Goal: Contribute content: Contribute content

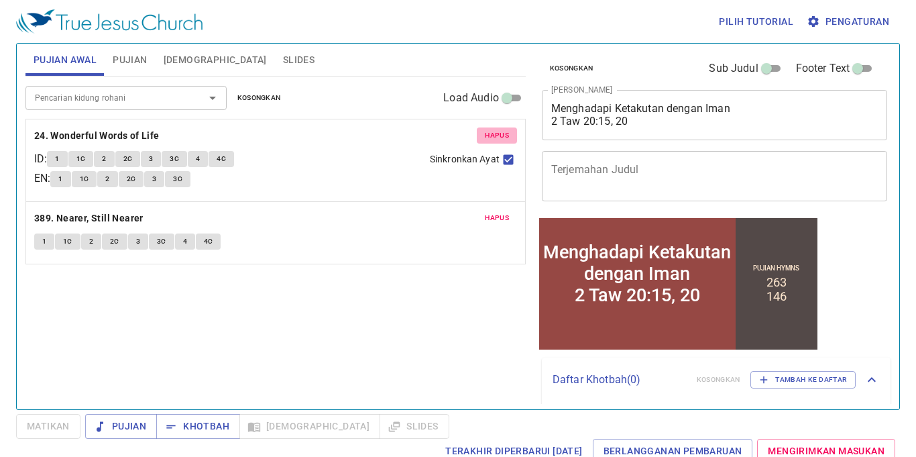
drag, startPoint x: 503, startPoint y: 128, endPoint x: 492, endPoint y: 133, distance: 12.0
click at [501, 127] on button "Hapus" at bounding box center [497, 135] width 40 height 16
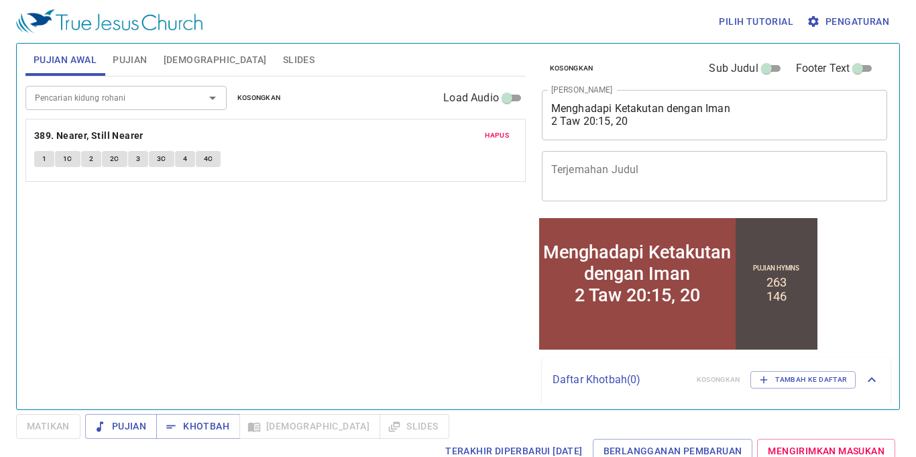
click at [491, 135] on span "Hapus" at bounding box center [497, 135] width 24 height 12
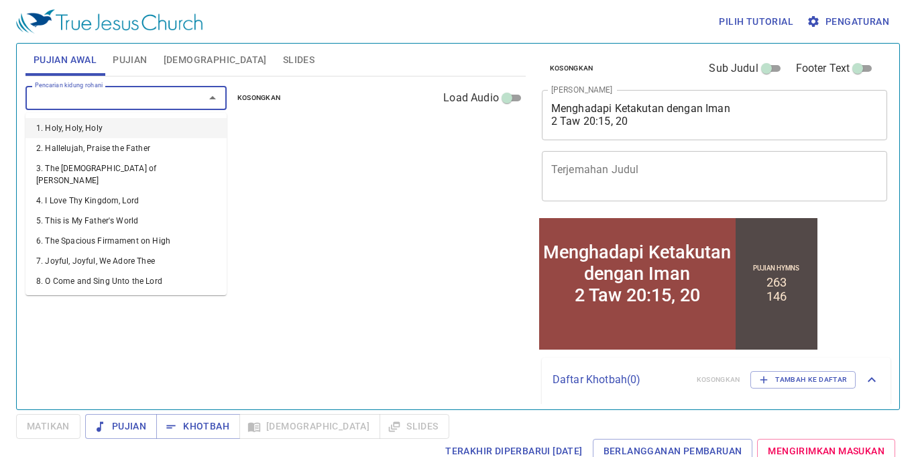
click at [154, 99] on input "Pencarian kidung rohani" at bounding box center [107, 97] width 154 height 15
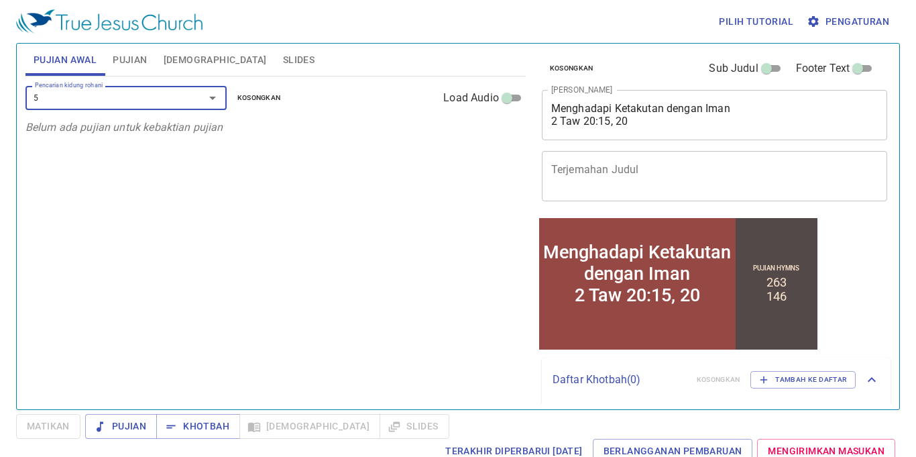
type input "5"
click at [137, 58] on span "Pujian" at bounding box center [130, 60] width 34 height 17
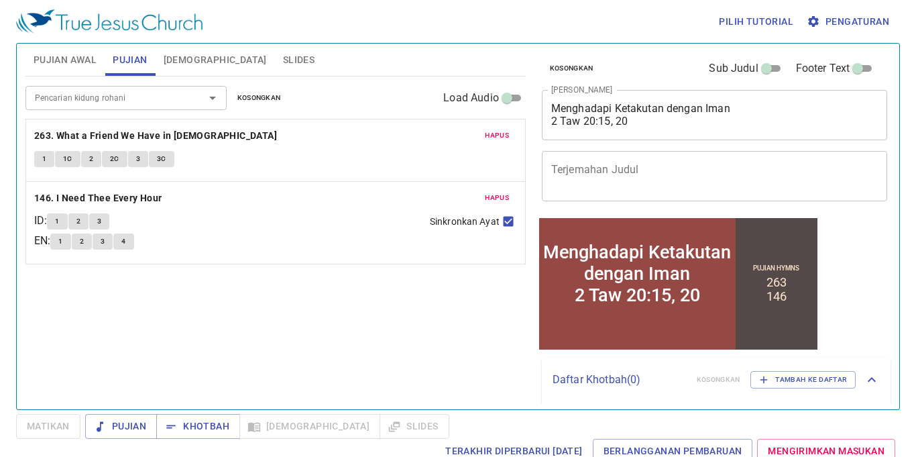
click at [504, 129] on span "Hapus" at bounding box center [497, 135] width 24 height 12
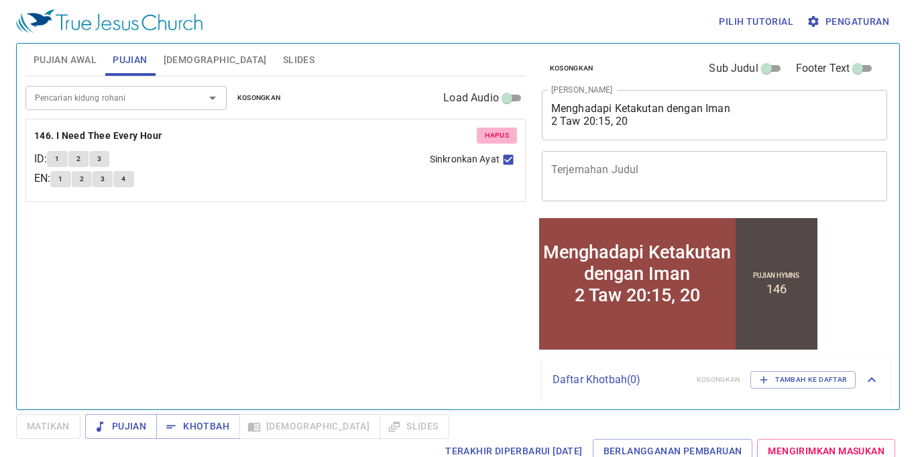
click at [497, 131] on span "Hapus" at bounding box center [497, 135] width 24 height 12
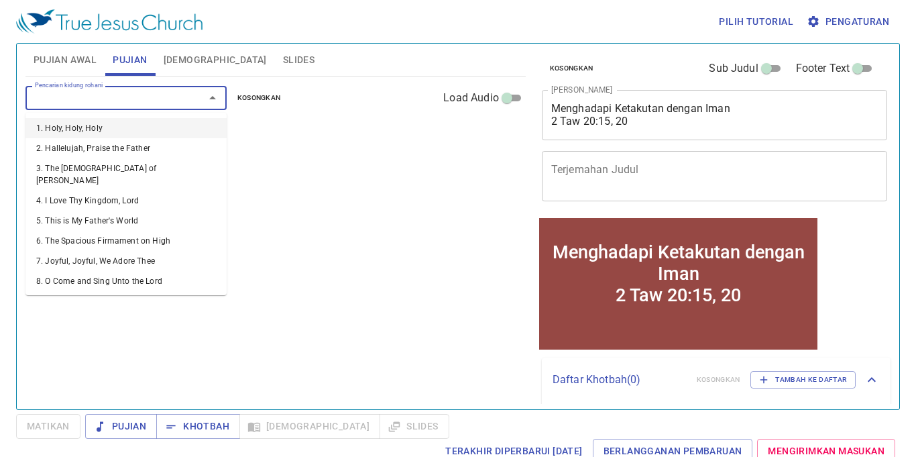
click at [123, 98] on input "Pencarian kidung rohani" at bounding box center [107, 97] width 154 height 15
type input "5"
click at [122, 122] on li "5. This is My Father's World" at bounding box center [125, 128] width 201 height 20
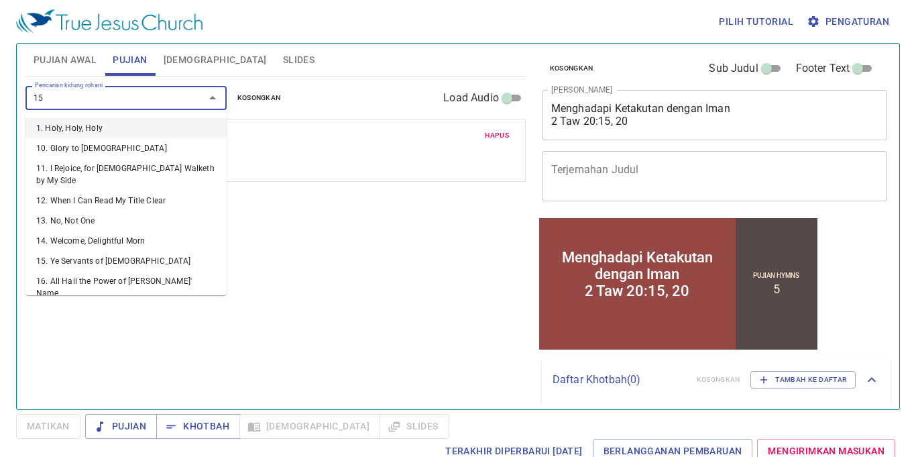
type input "155"
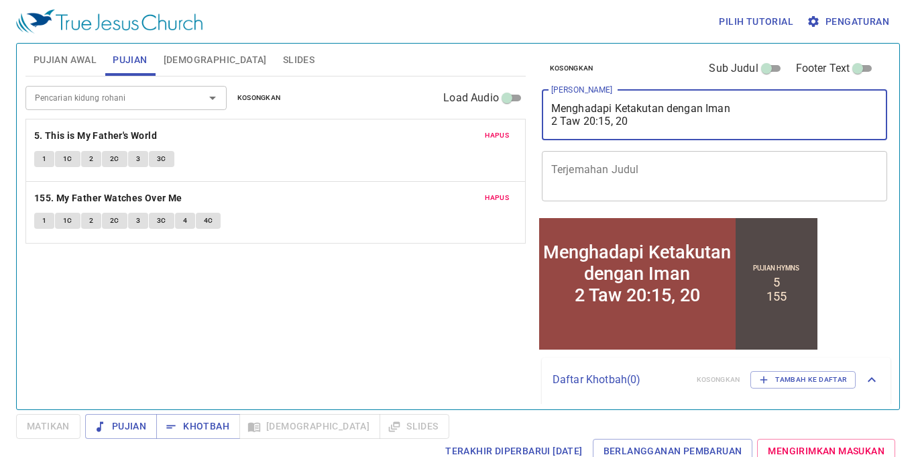
drag, startPoint x: 727, startPoint y: 125, endPoint x: 424, endPoint y: 68, distance: 308.5
click at [424, 68] on div "Pujian Awal Pujian Alkitab Slides Pencarian kidung rohani Pencarian kidung roha…" at bounding box center [458, 221] width 876 height 366
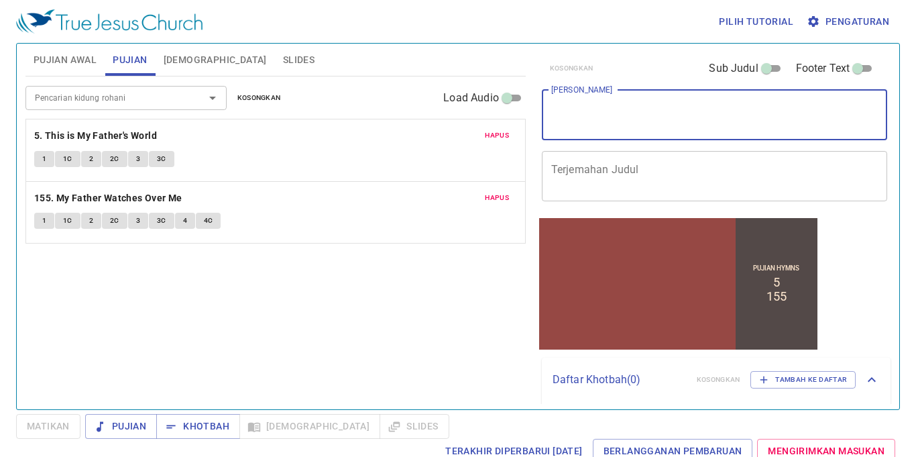
click at [584, 116] on textarea "[PERSON_NAME]" at bounding box center [714, 114] width 327 height 25
paste textarea "“Tangan Allah Kami Melindungi”"
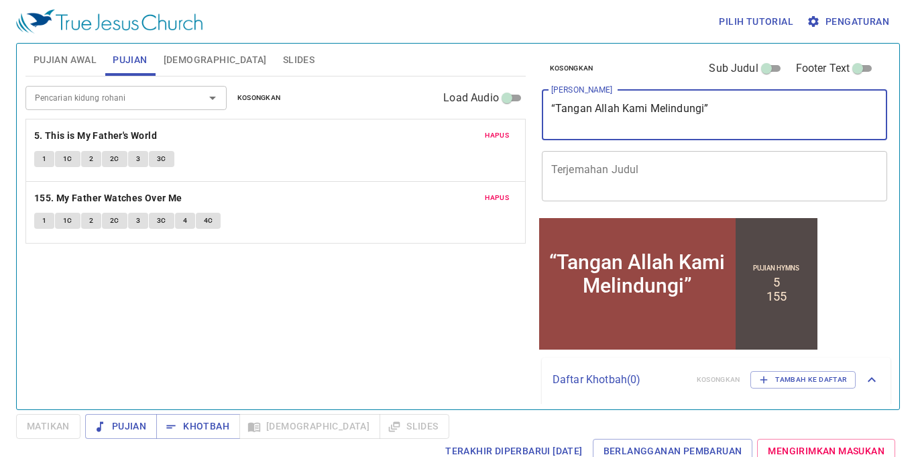
type textarea "“Tangan Allah Kami Melindungi”"
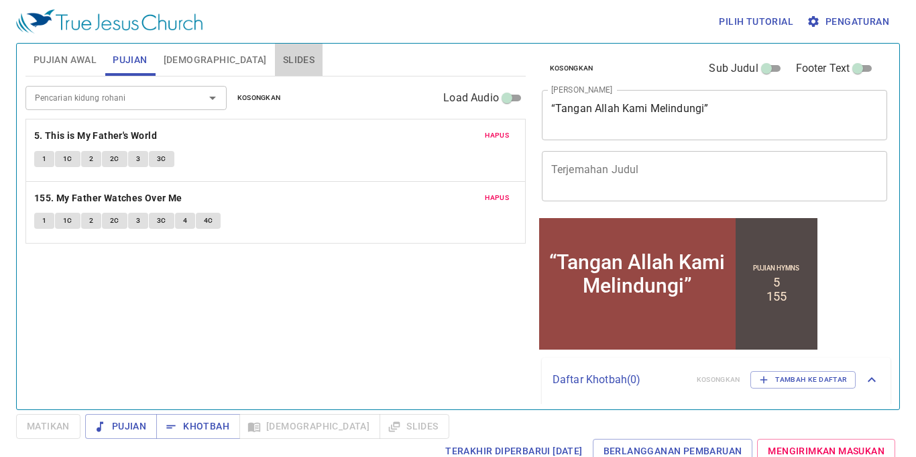
click at [283, 56] on span "Slides" at bounding box center [299, 60] width 32 height 17
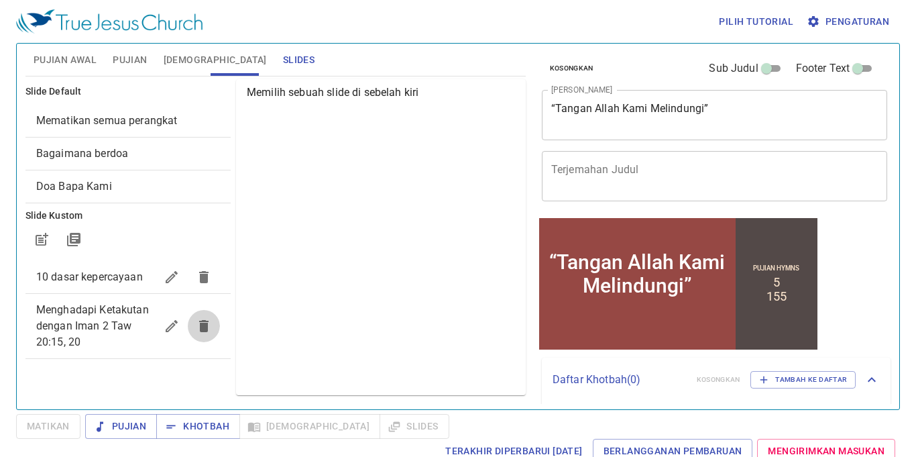
click at [205, 324] on icon "button" at bounding box center [203, 326] width 9 height 12
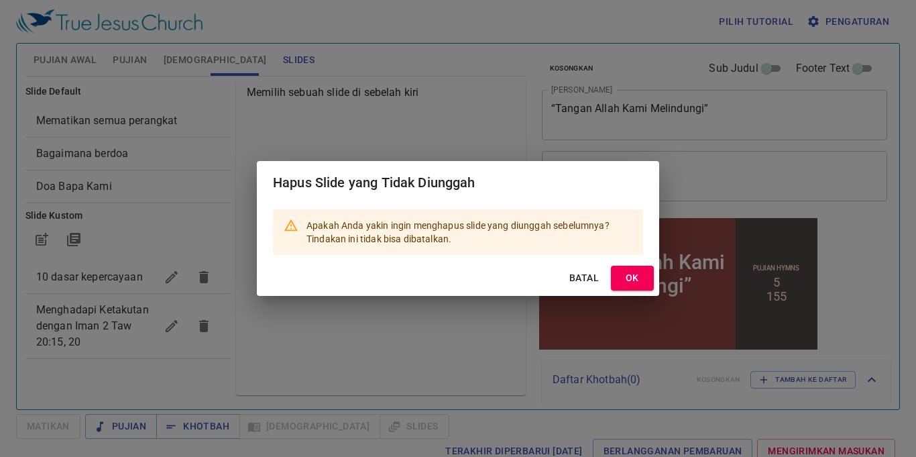
drag, startPoint x: 626, startPoint y: 276, endPoint x: 586, endPoint y: 269, distance: 40.9
click at [622, 274] on span "OK" at bounding box center [632, 278] width 21 height 17
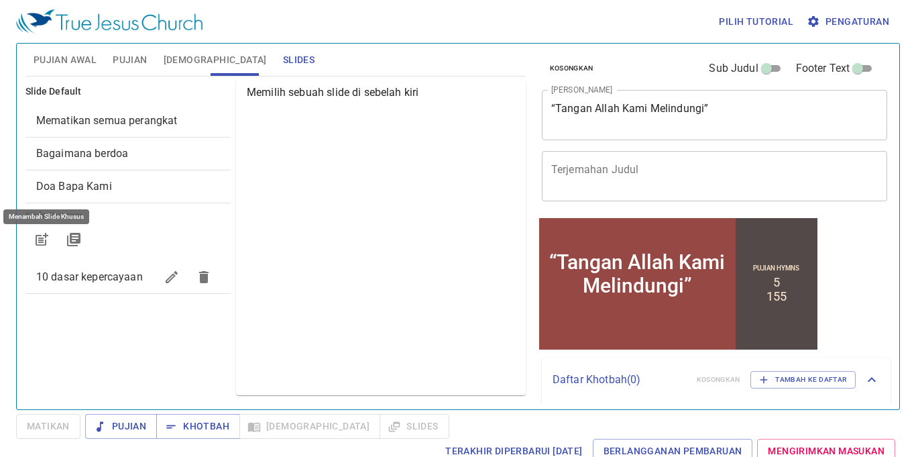
click at [42, 241] on icon "button" at bounding box center [42, 239] width 16 height 16
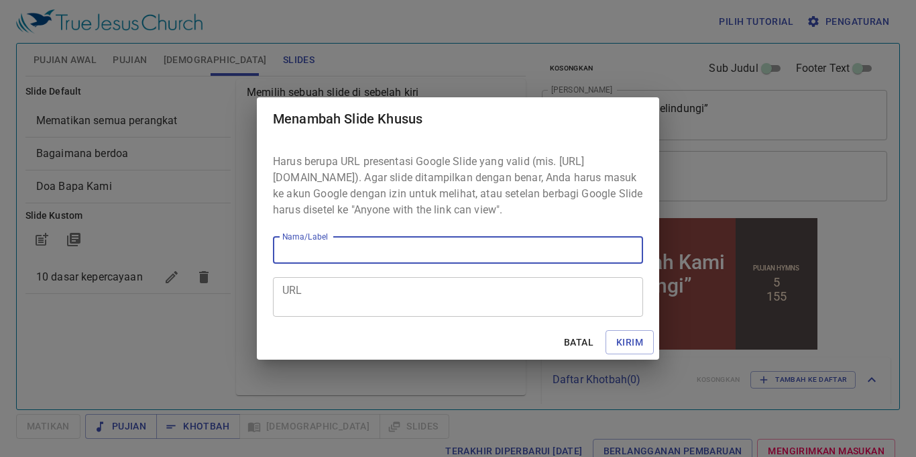
click at [338, 256] on input "Nama/Label" at bounding box center [458, 250] width 370 height 27
type input "https://docs.google.com/presentation/d/1HQrkVAN7N1mqSIKKHyB0Maa3XAJRIcUr/edit?s…"
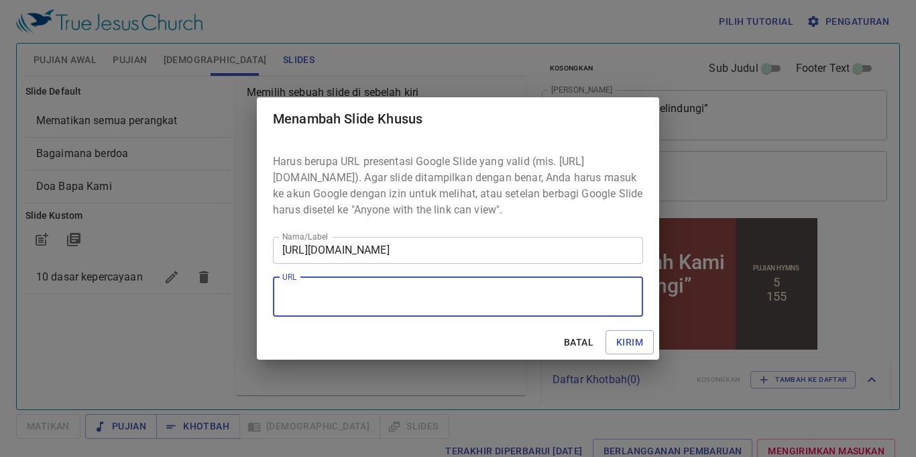
scroll to position [0, 0]
click at [360, 309] on textarea "URL" at bounding box center [458, 296] width 352 height 25
paste textarea "https://docs.google.com/presentation/d/1HQrkVAN7N1mqSIKKHyB0Maa3XAJRIcUr/edit?s…"
type textarea "https://docs.google.com/presentation/d/1HQrkVAN7N1mqSIKKHyB0Maa3XAJRIcUr/edit?s…"
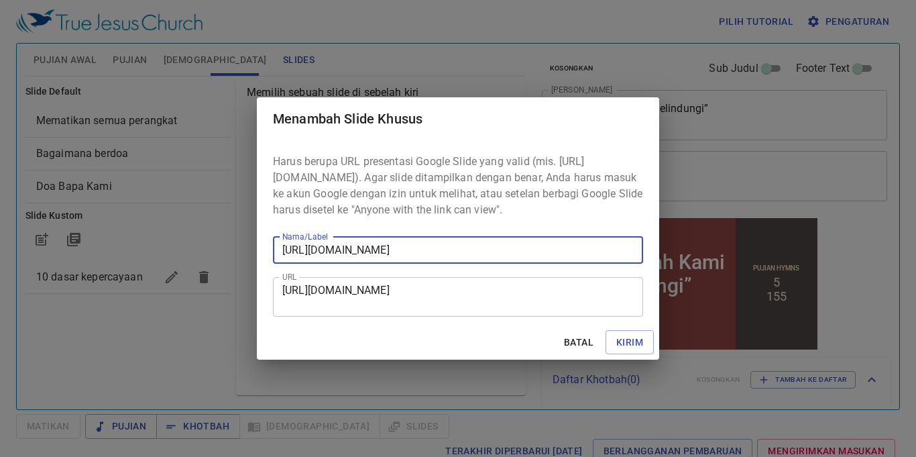
click at [476, 259] on input "https://docs.google.com/presentation/d/1HQrkVAN7N1mqSIKKHyB0Maa3XAJRIcUr/edit?s…" at bounding box center [458, 250] width 370 height 27
click at [343, 258] on input "Nama/Label" at bounding box center [458, 250] width 370 height 27
paste input "“Tangan Allah Kami Melindungi”"
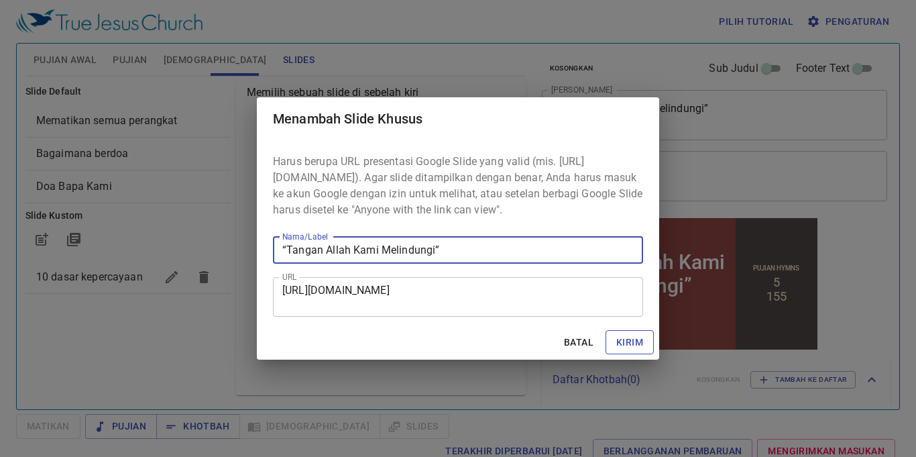
type input "“Tangan Allah Kami Melindungi”"
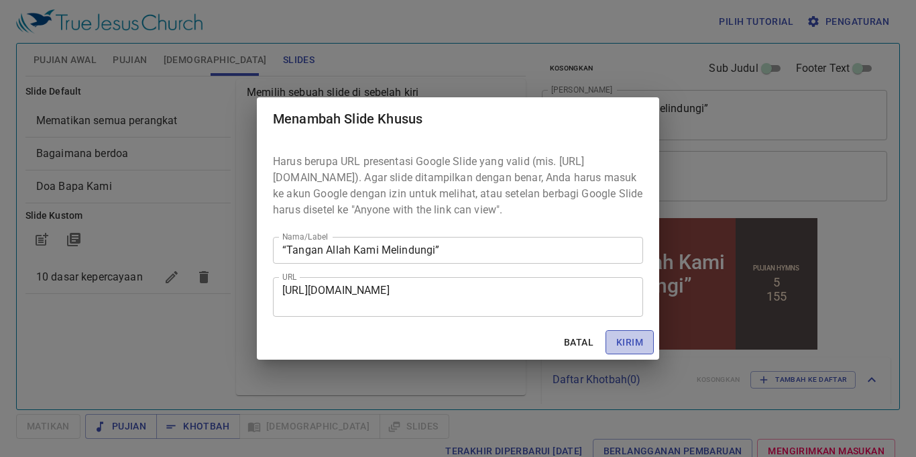
click at [636, 351] on span "Kirim" at bounding box center [629, 342] width 27 height 17
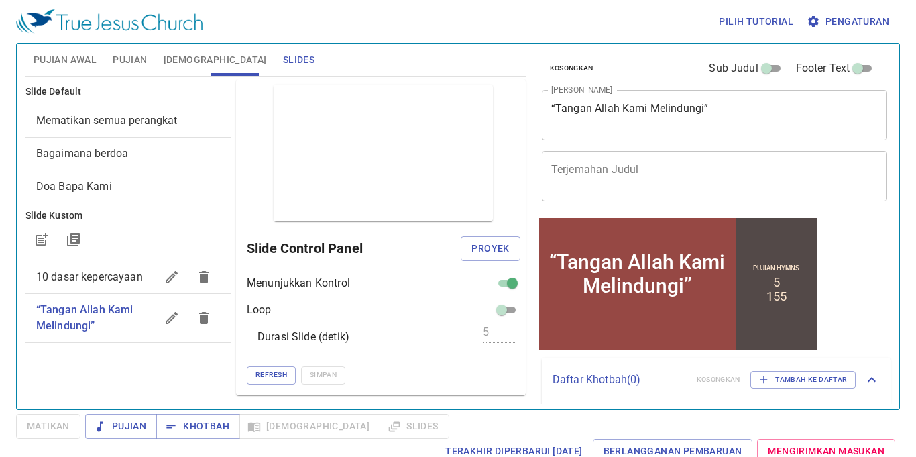
drag, startPoint x: 475, startPoint y: 47, endPoint x: 470, endPoint y: 52, distance: 7.6
click at [472, 50] on div "Pujian Awal Pujian Alkitab Slides" at bounding box center [275, 60] width 500 height 32
click at [77, 60] on span "Pujian Awal" at bounding box center [65, 60] width 63 height 17
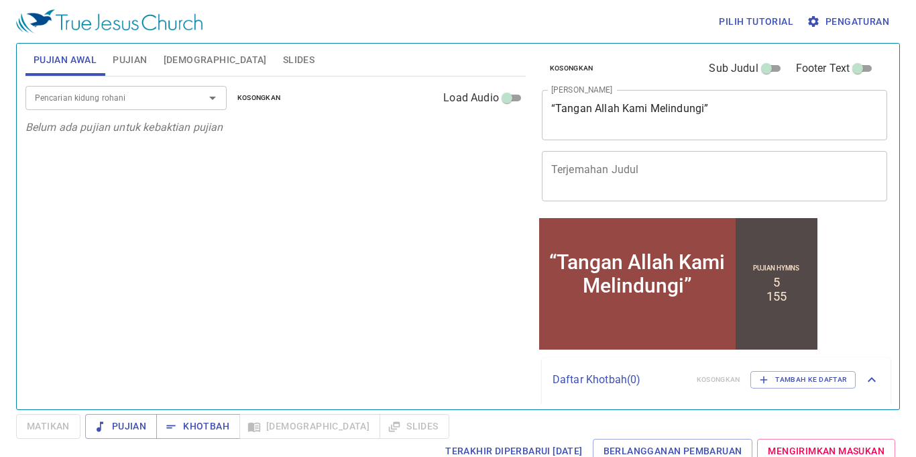
click at [123, 55] on span "Pujian" at bounding box center [130, 60] width 34 height 17
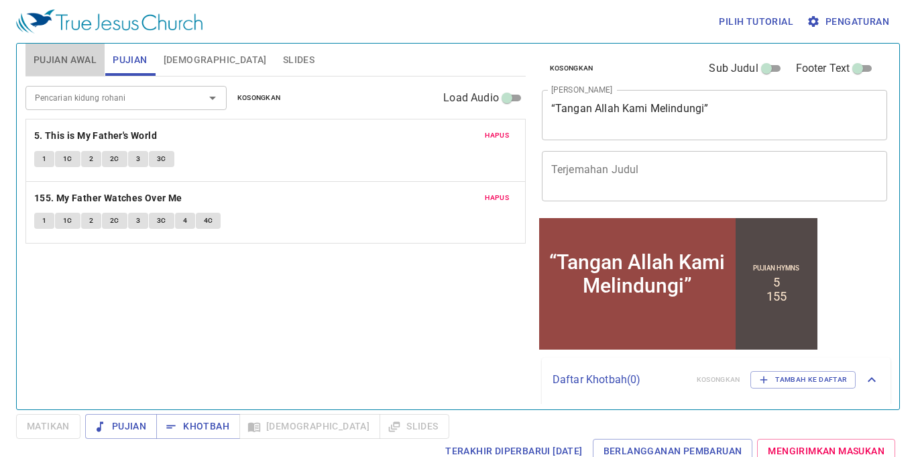
click at [84, 55] on span "Pujian Awal" at bounding box center [65, 60] width 63 height 17
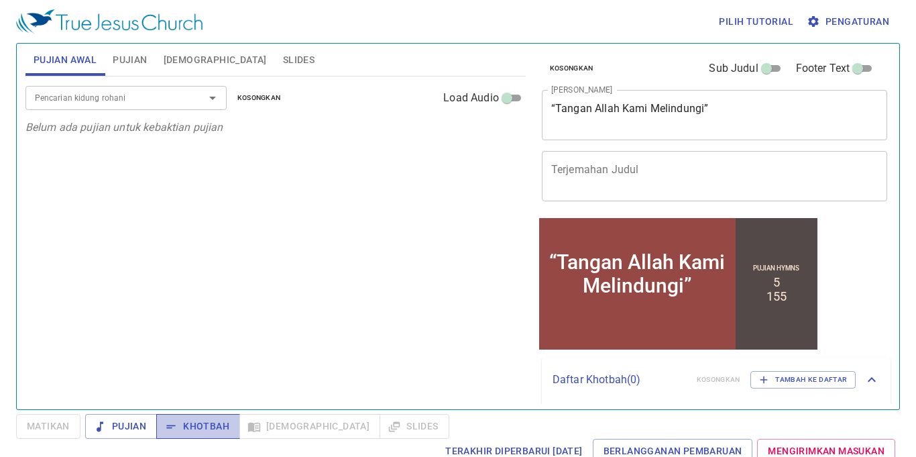
click at [210, 416] on button "Khotbah" at bounding box center [198, 426] width 84 height 25
click at [117, 99] on input "Pencarian kidung rohani" at bounding box center [107, 97] width 154 height 15
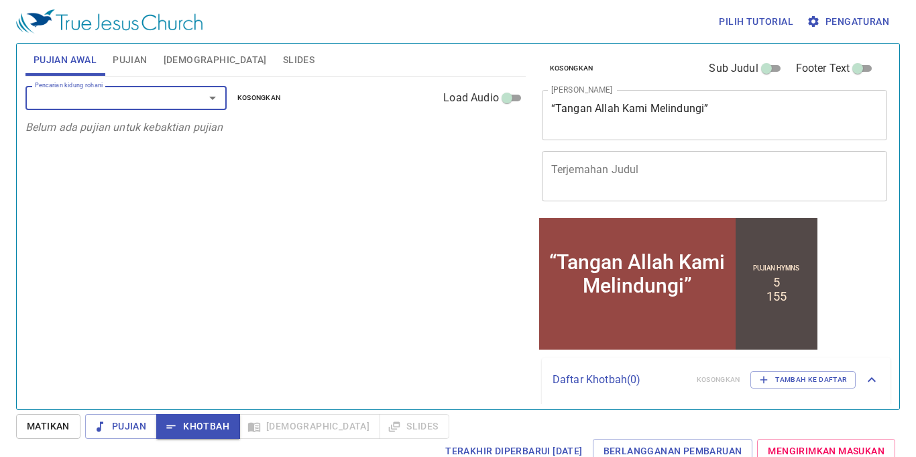
click at [116, 99] on input "Pencarian kidung rohani" at bounding box center [107, 97] width 154 height 15
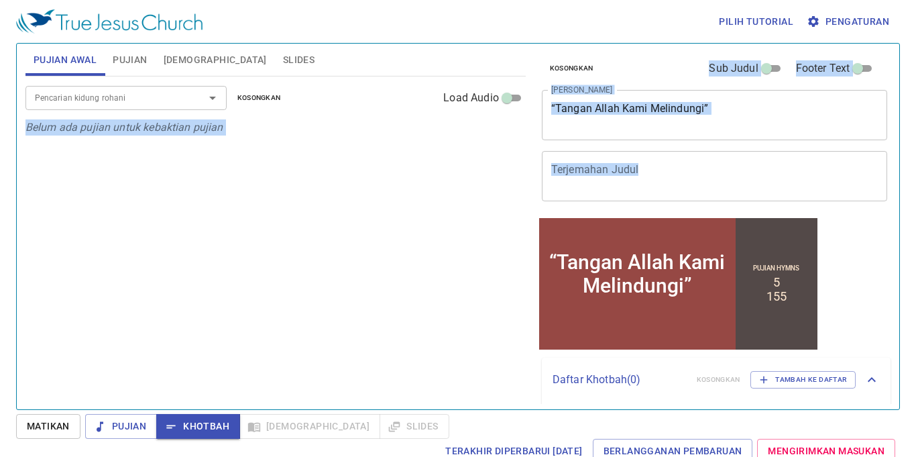
drag, startPoint x: 18, startPoint y: 125, endPoint x: 647, endPoint y: 185, distance: 631.5
click at [654, 186] on div "Pujian Awal Pujian Alkitab Slides Pencarian kidung rohani Pencarian kidung roha…" at bounding box center [458, 226] width 884 height 367
click at [645, 176] on div at bounding box center [645, 176] width 0 height 0
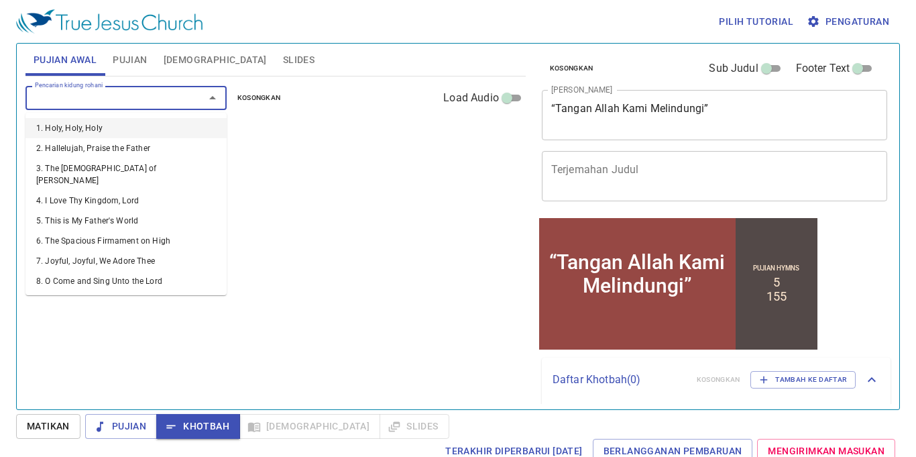
click at [134, 91] on input "Pencarian kidung rohani" at bounding box center [107, 97] width 154 height 15
type input "58"
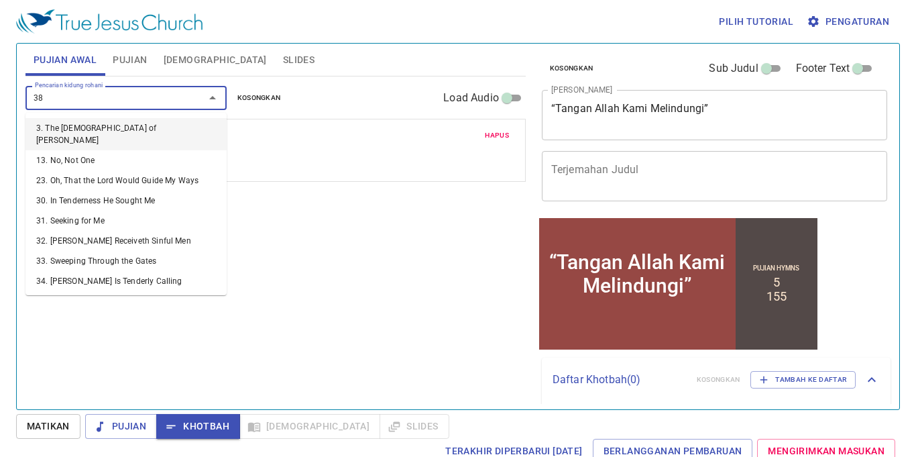
type input "388"
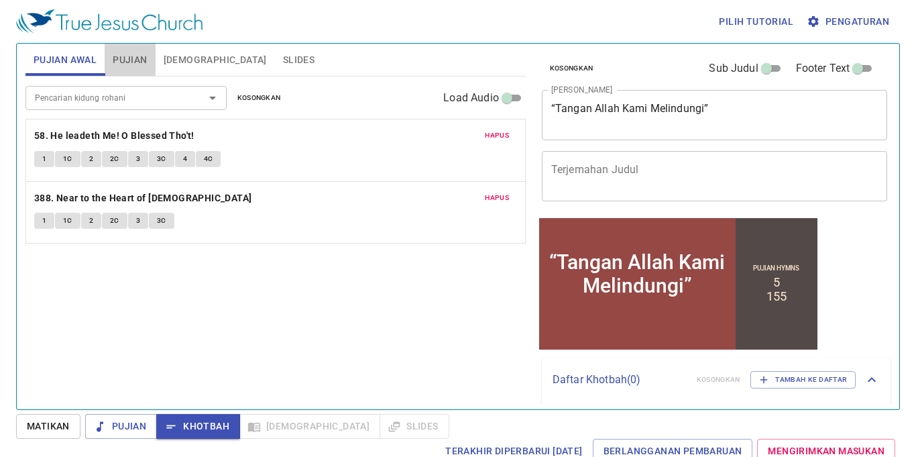
click at [131, 56] on span "Pujian" at bounding box center [130, 60] width 34 height 17
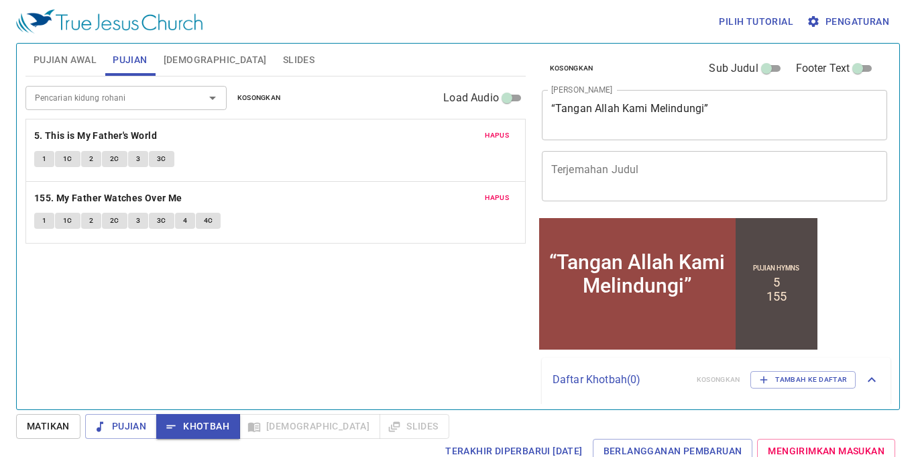
click at [549, 109] on div "“Tangan Allah Kami Melindungi” x Judul Khotbah" at bounding box center [715, 115] width 346 height 50
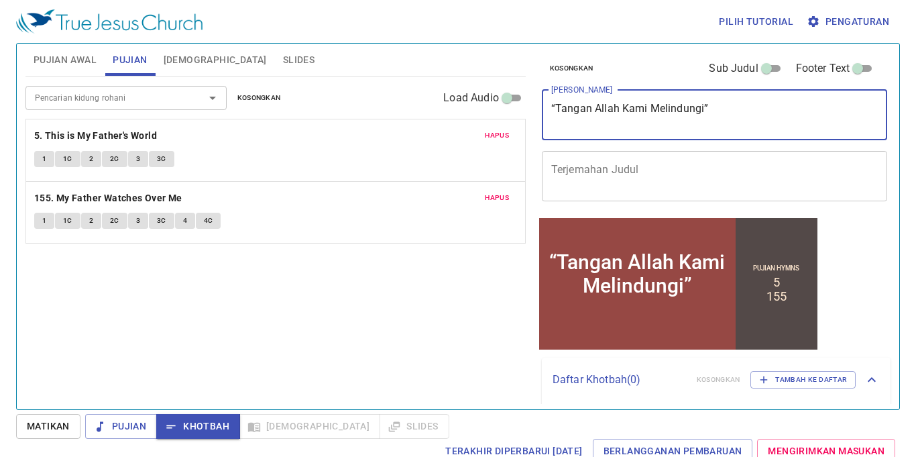
click at [642, 165] on textarea "Terjemahan Judul" at bounding box center [714, 175] width 327 height 25
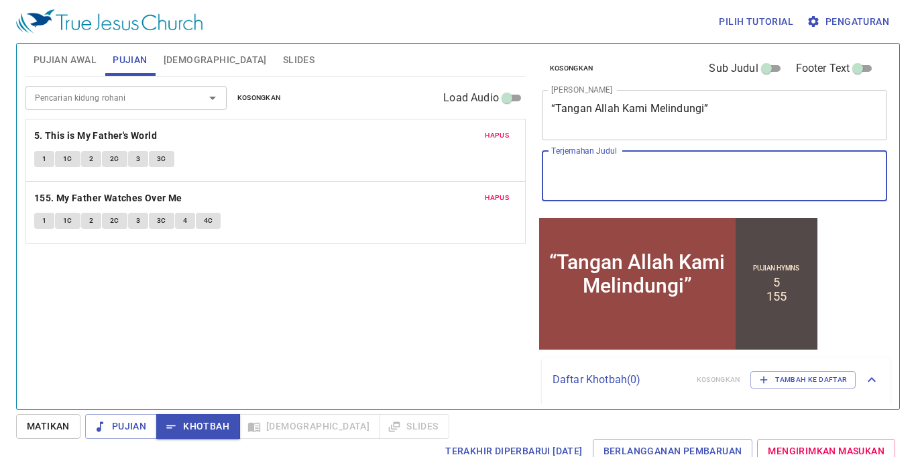
paste textarea ""Our Hands of Allah Protect""
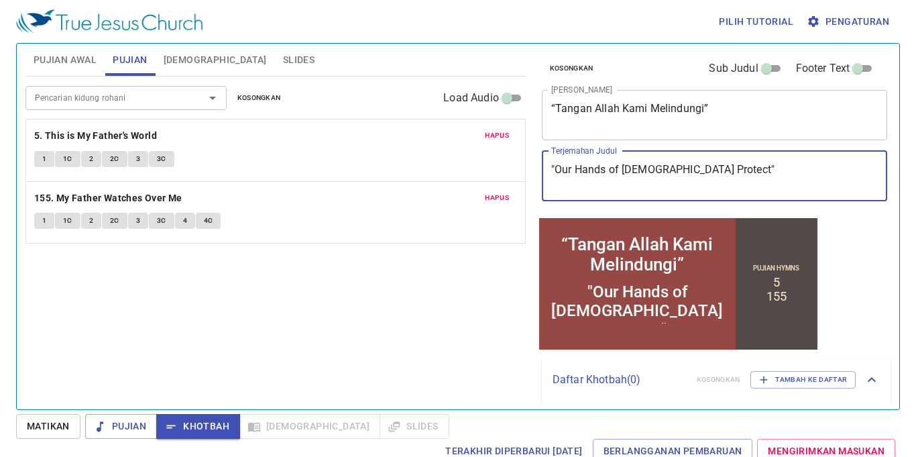
click at [702, 173] on textarea ""Our Hands of Allah Protect"" at bounding box center [714, 175] width 327 height 25
click at [647, 169] on textarea ""Our Hands of Allah Protect"" at bounding box center [714, 175] width 327 height 25
type textarea ""Our Hands of Allah Protect""
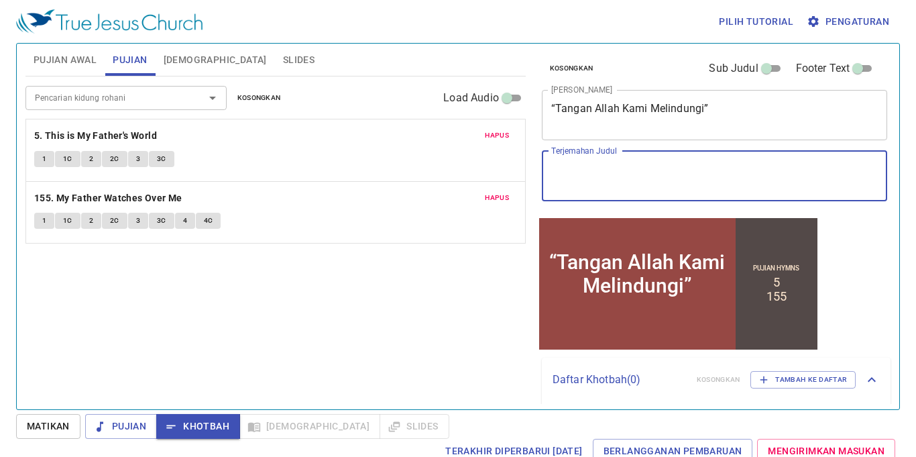
paste textarea "“真主之手祝福我們”"
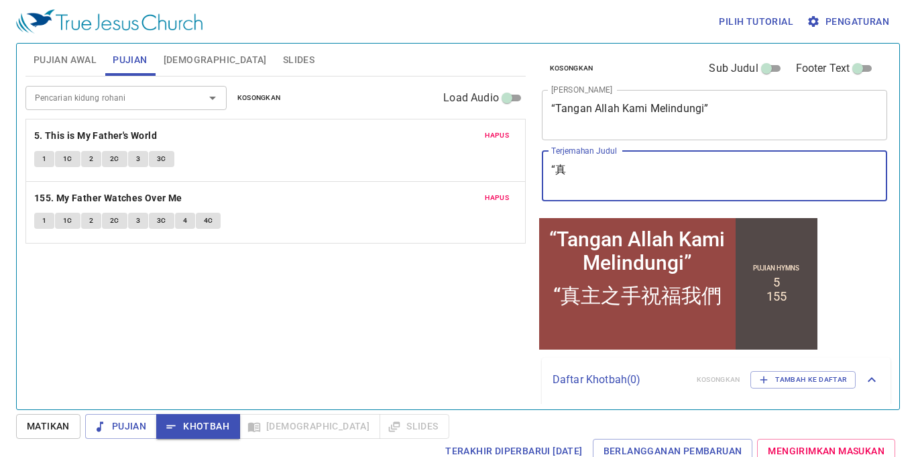
type textarea "“"
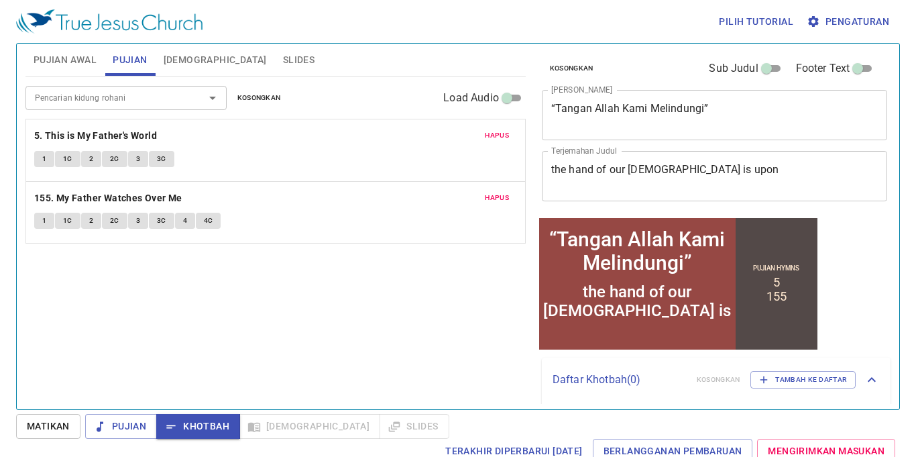
click at [548, 166] on div "the hand of our god is upon x Terjemahan Judul" at bounding box center [715, 176] width 346 height 50
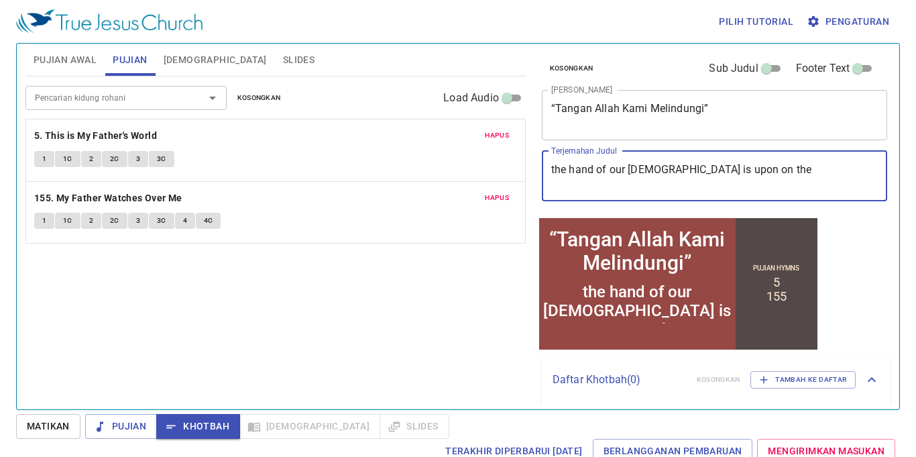
type textarea "the hand of our god is upon on the"
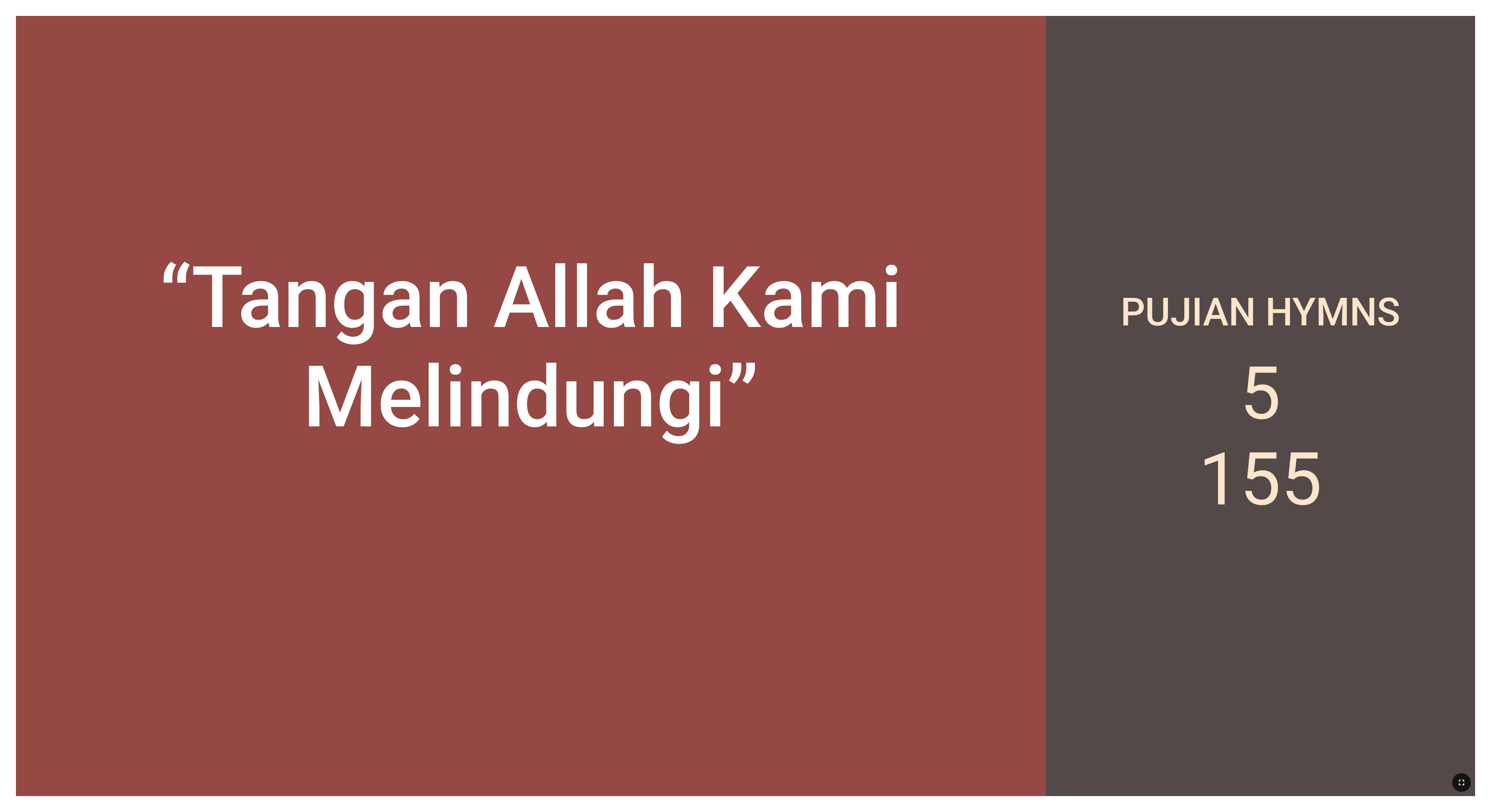
click at [310, 248] on button "button" at bounding box center [1461, 782] width 19 height 19
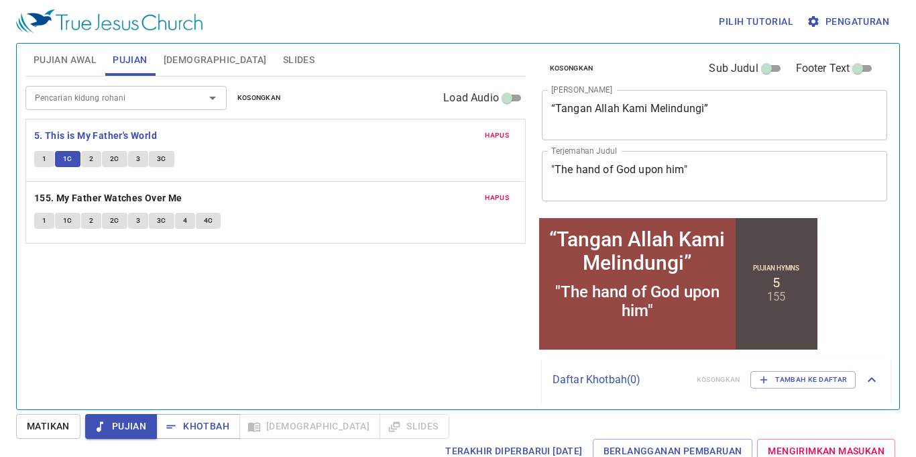
click at [89, 159] on span "2" at bounding box center [91, 159] width 4 height 12
click at [93, 156] on button "2" at bounding box center [91, 159] width 20 height 16
click at [92, 154] on span "2" at bounding box center [91, 159] width 4 height 12
click at [92, 153] on span "2" at bounding box center [91, 159] width 4 height 12
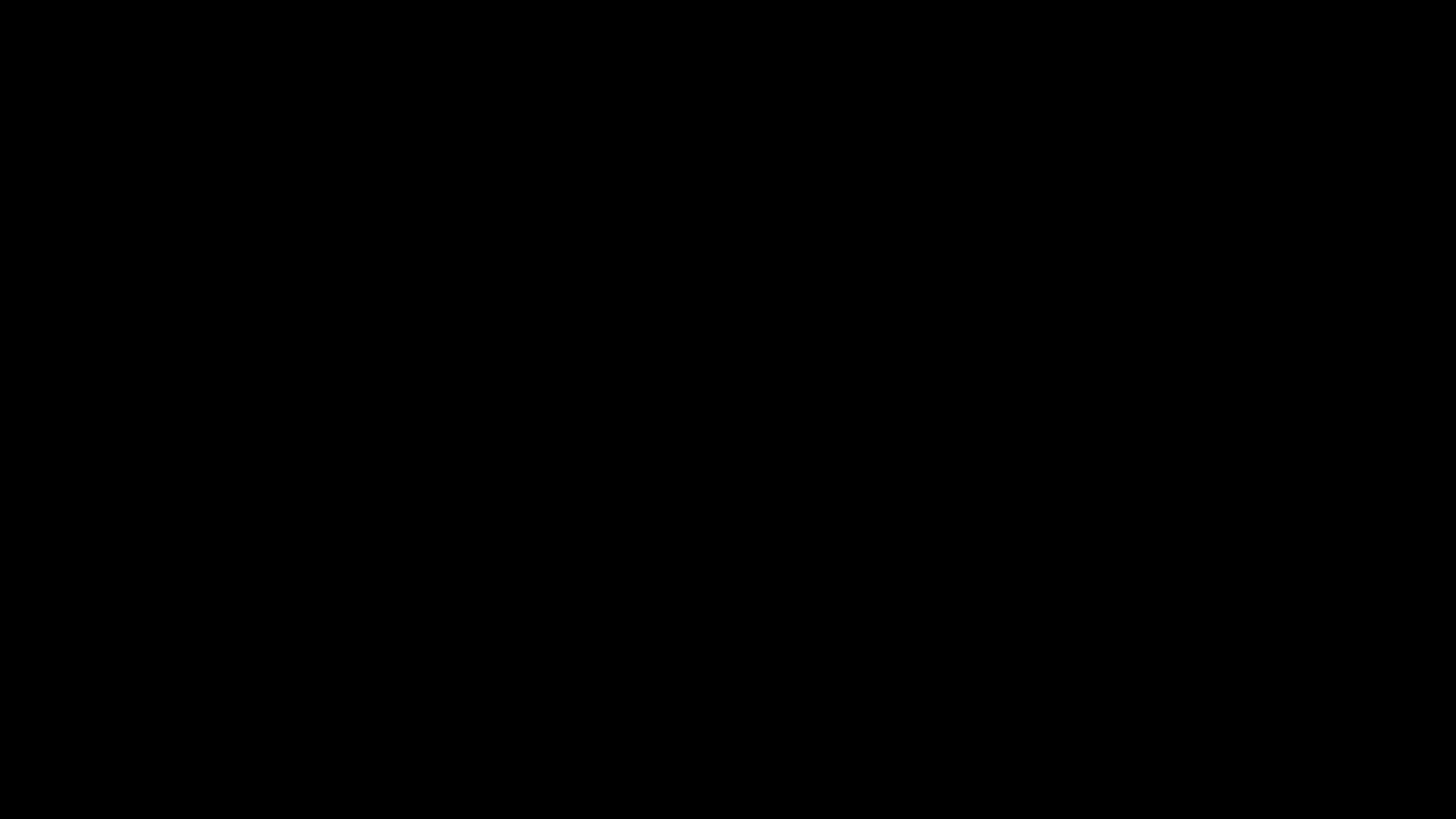
click at [15, 713] on div at bounding box center [728, 409] width 1456 height 819
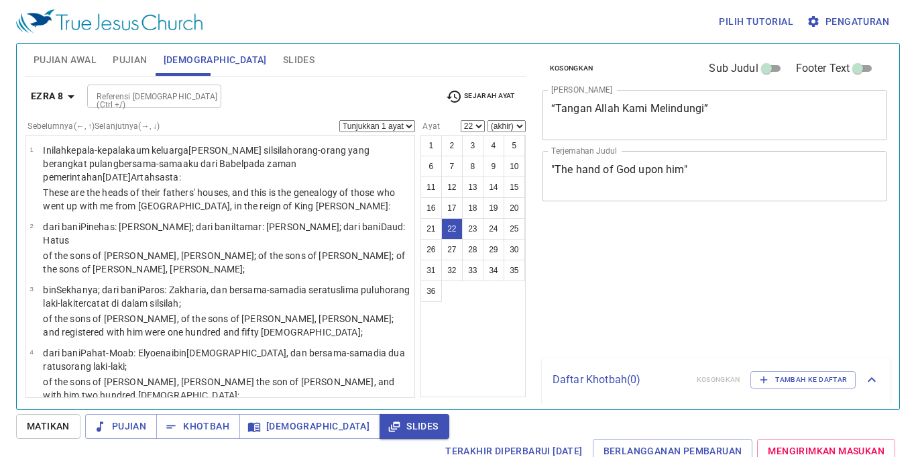
select select "22"
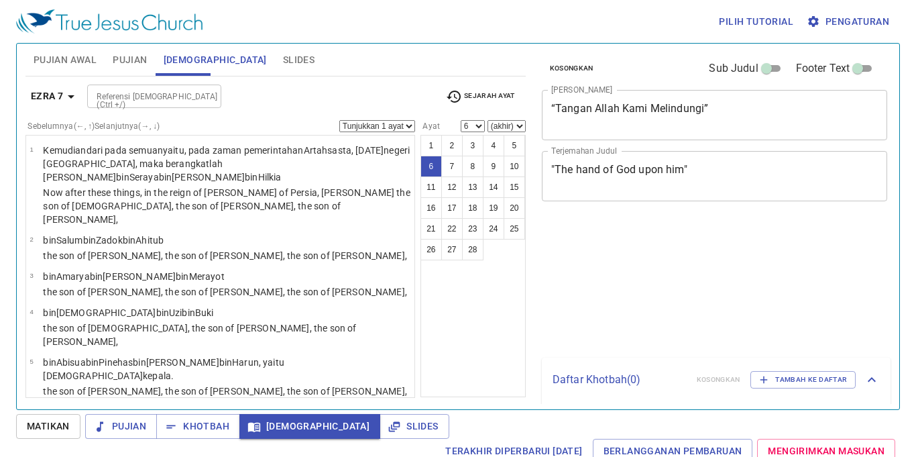
select select "6"
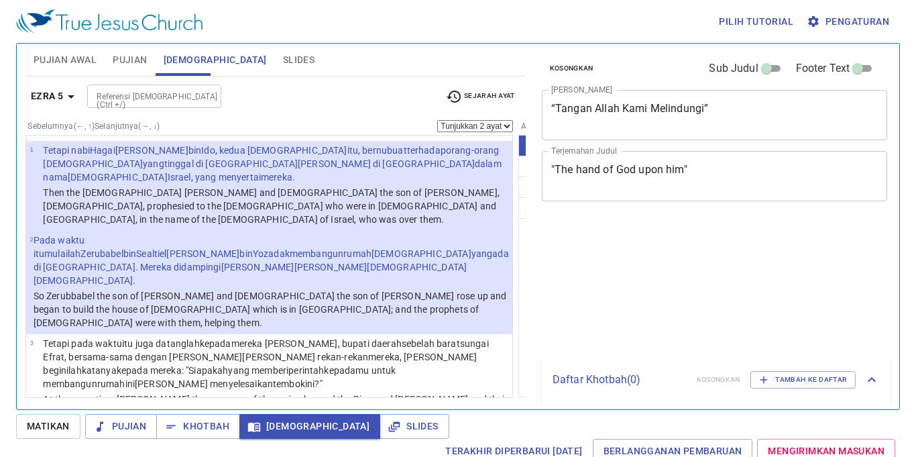
select select "2"
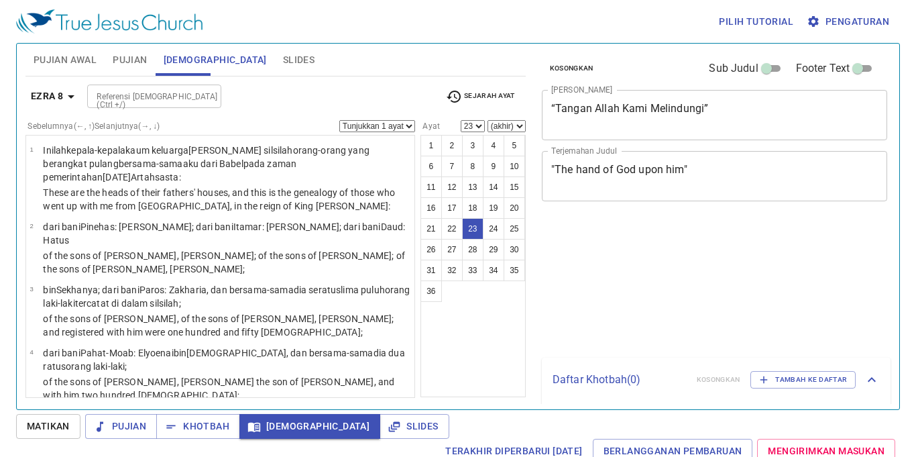
select select "23"
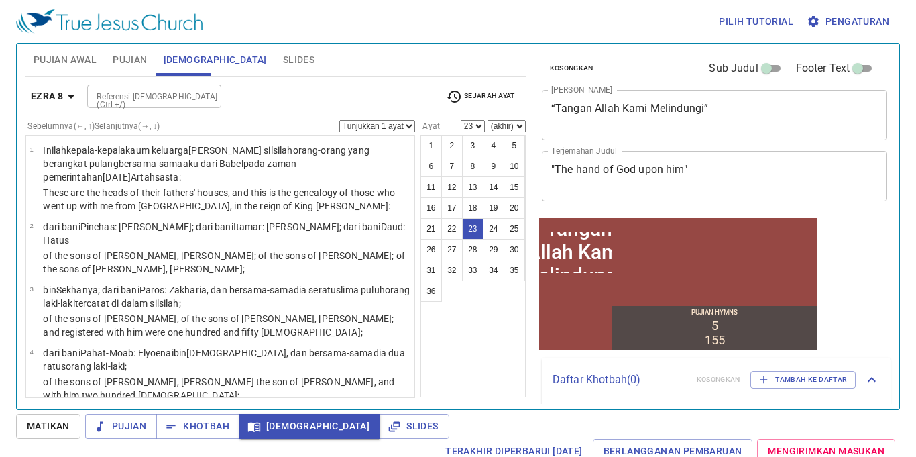
scroll to position [1396, 0]
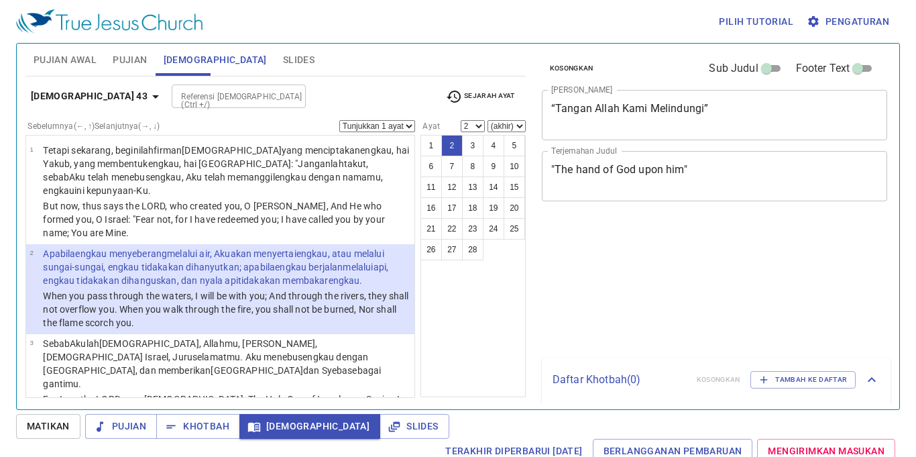
select select "2"
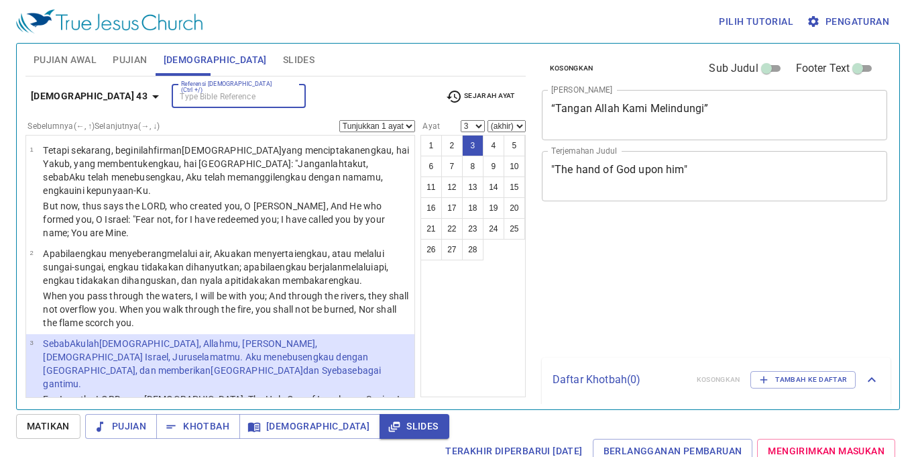
select select "3"
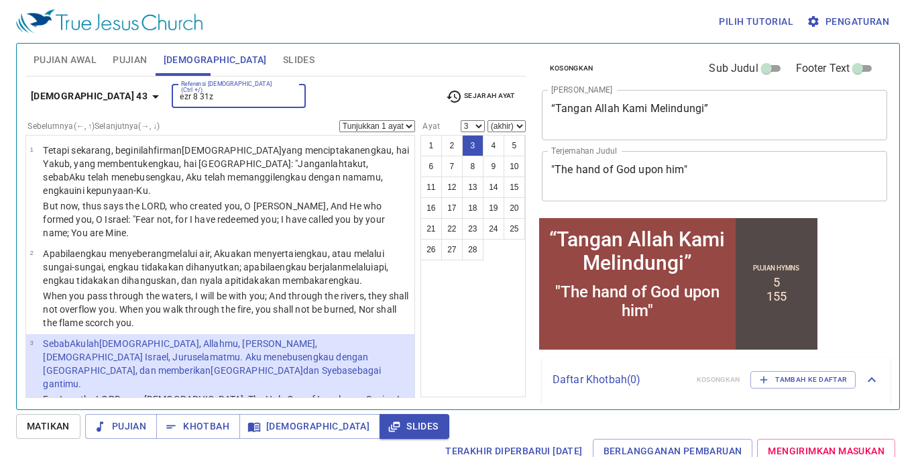
type input "ezr 8 31zr"
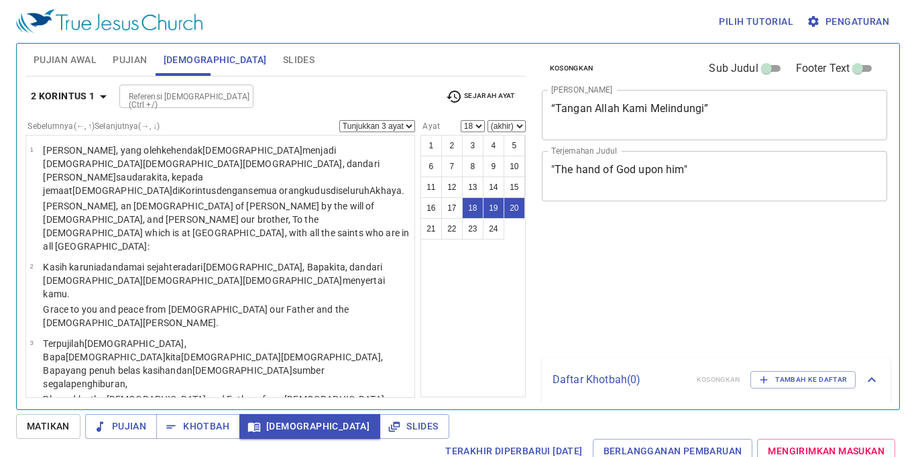
select select "3"
select select "18"
